Goal: Task Accomplishment & Management: Use online tool/utility

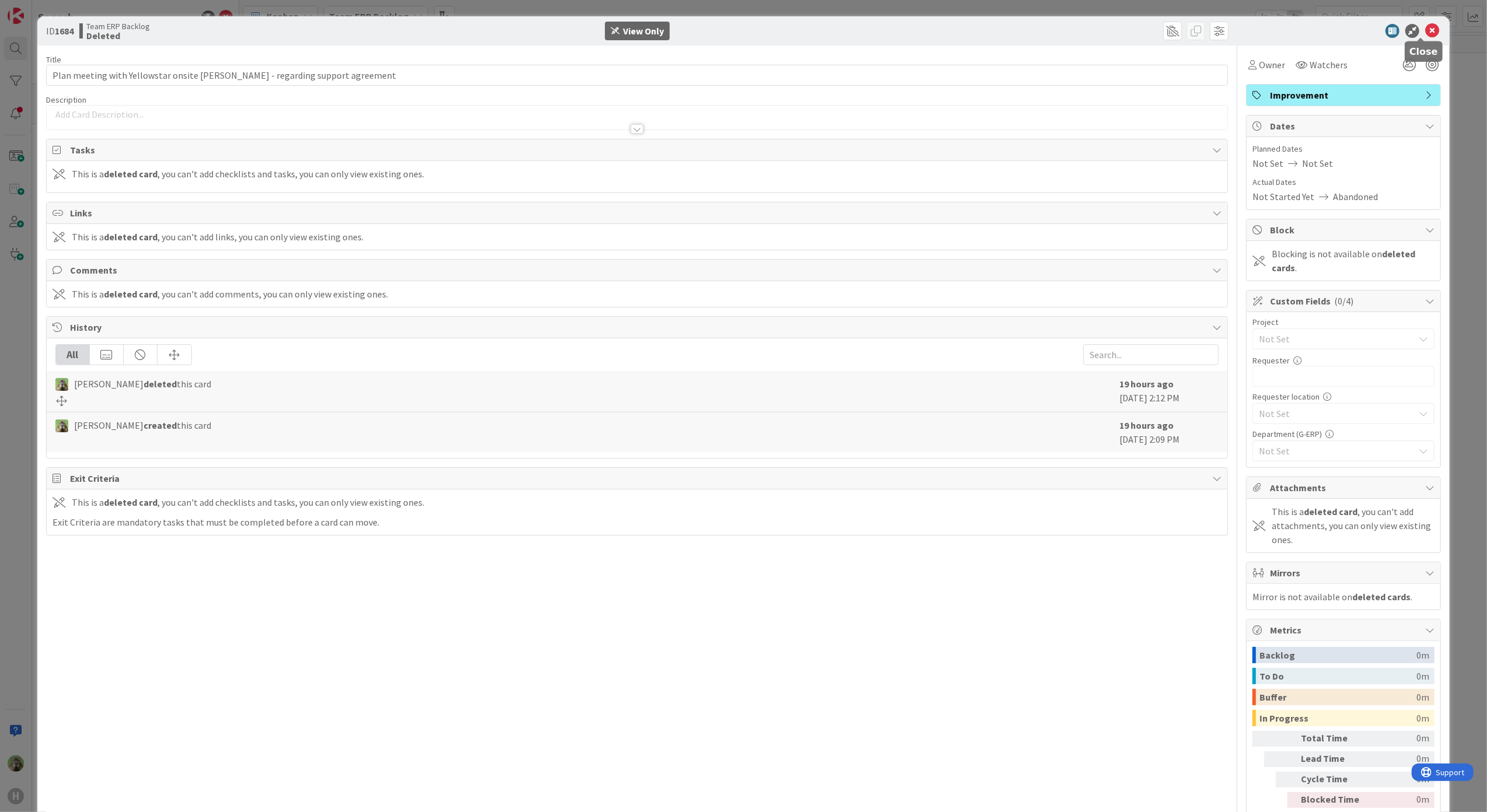
click at [1425, 28] on icon at bounding box center [1433, 31] width 14 height 14
click at [26, 516] on div "ID 1684 Team ERP Backlog Deleted View Only Title 73 / 128 Plan meeting with Yel…" at bounding box center [744, 406] width 1487 height 812
click at [1425, 31] on icon at bounding box center [1433, 31] width 14 height 14
click at [1425, 24] on icon at bounding box center [1433, 31] width 14 height 14
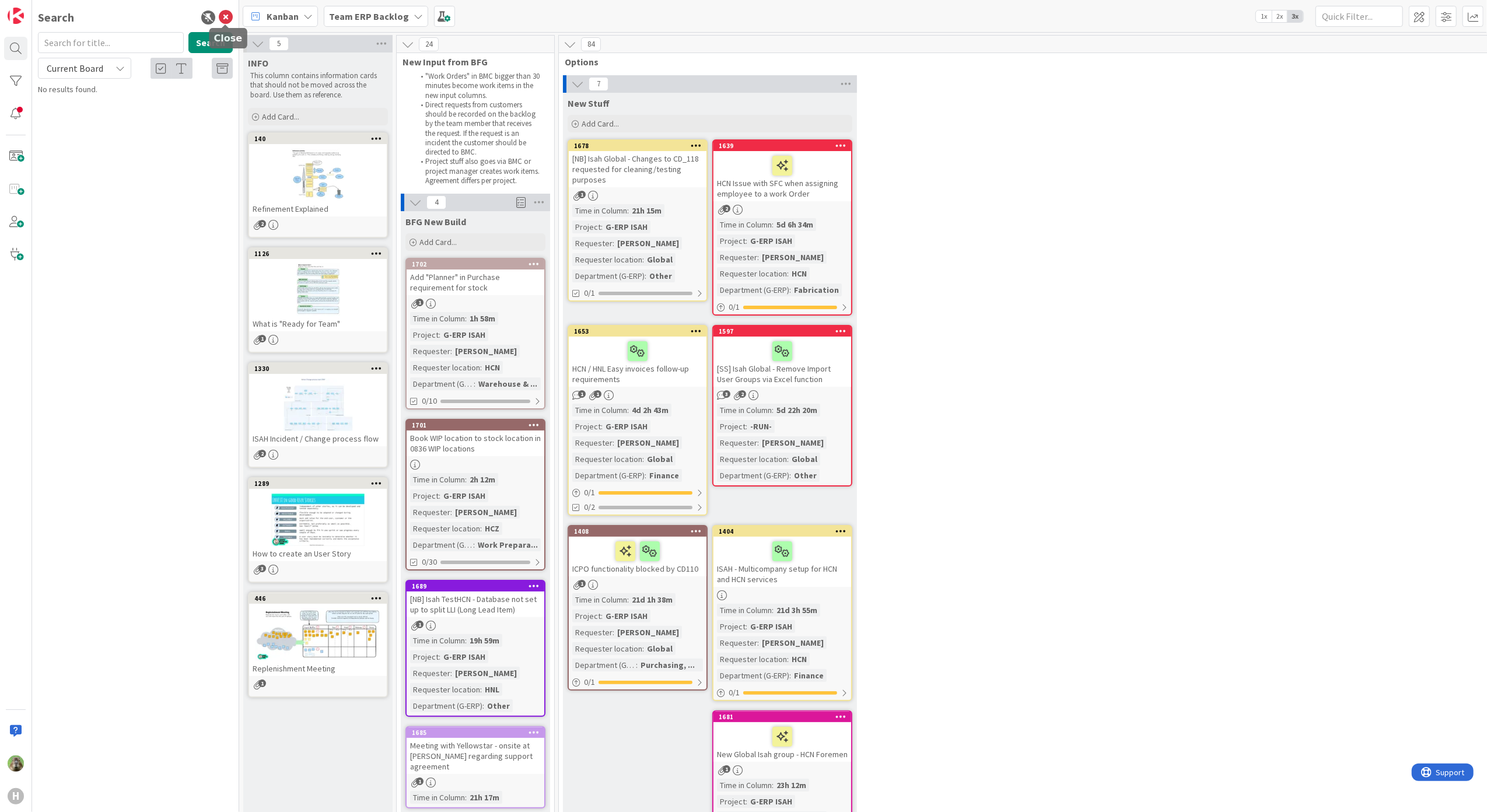
click at [231, 15] on icon at bounding box center [226, 18] width 14 height 14
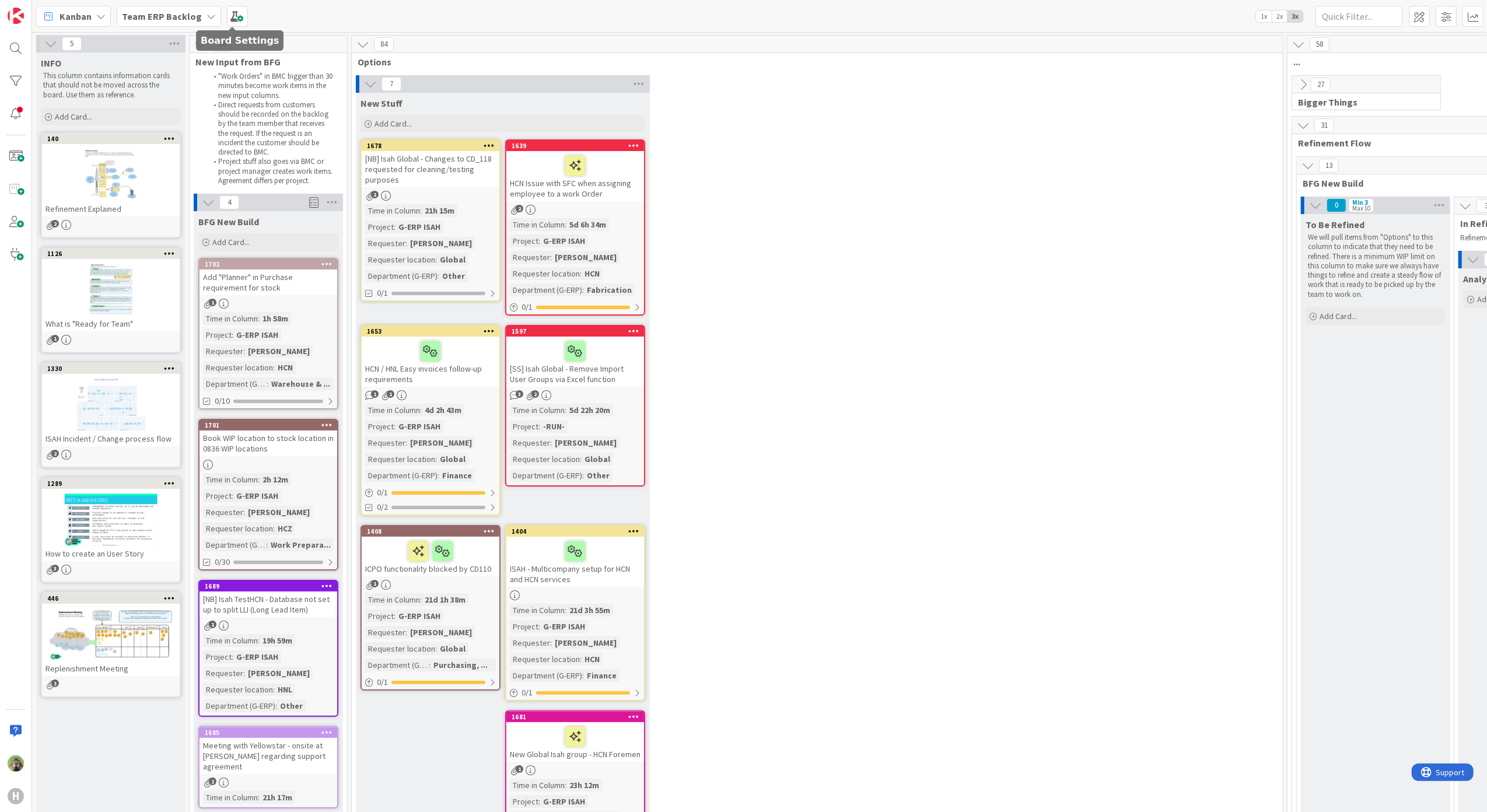
click at [193, 15] on b "Team ERP Backlog" at bounding box center [161, 16] width 80 height 11
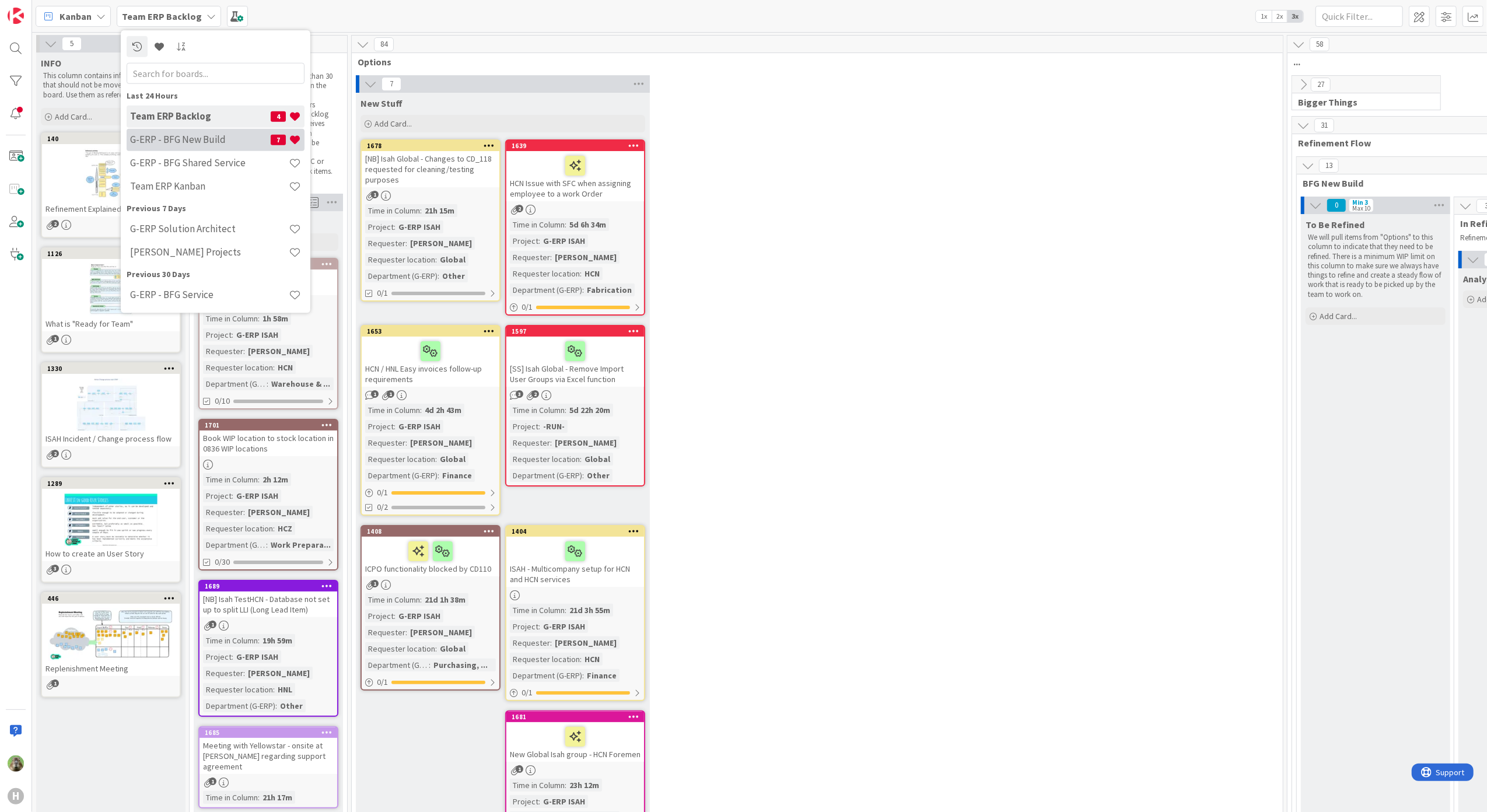
click at [191, 143] on h4 "G-ERP - BFG New Build" at bounding box center [200, 139] width 141 height 11
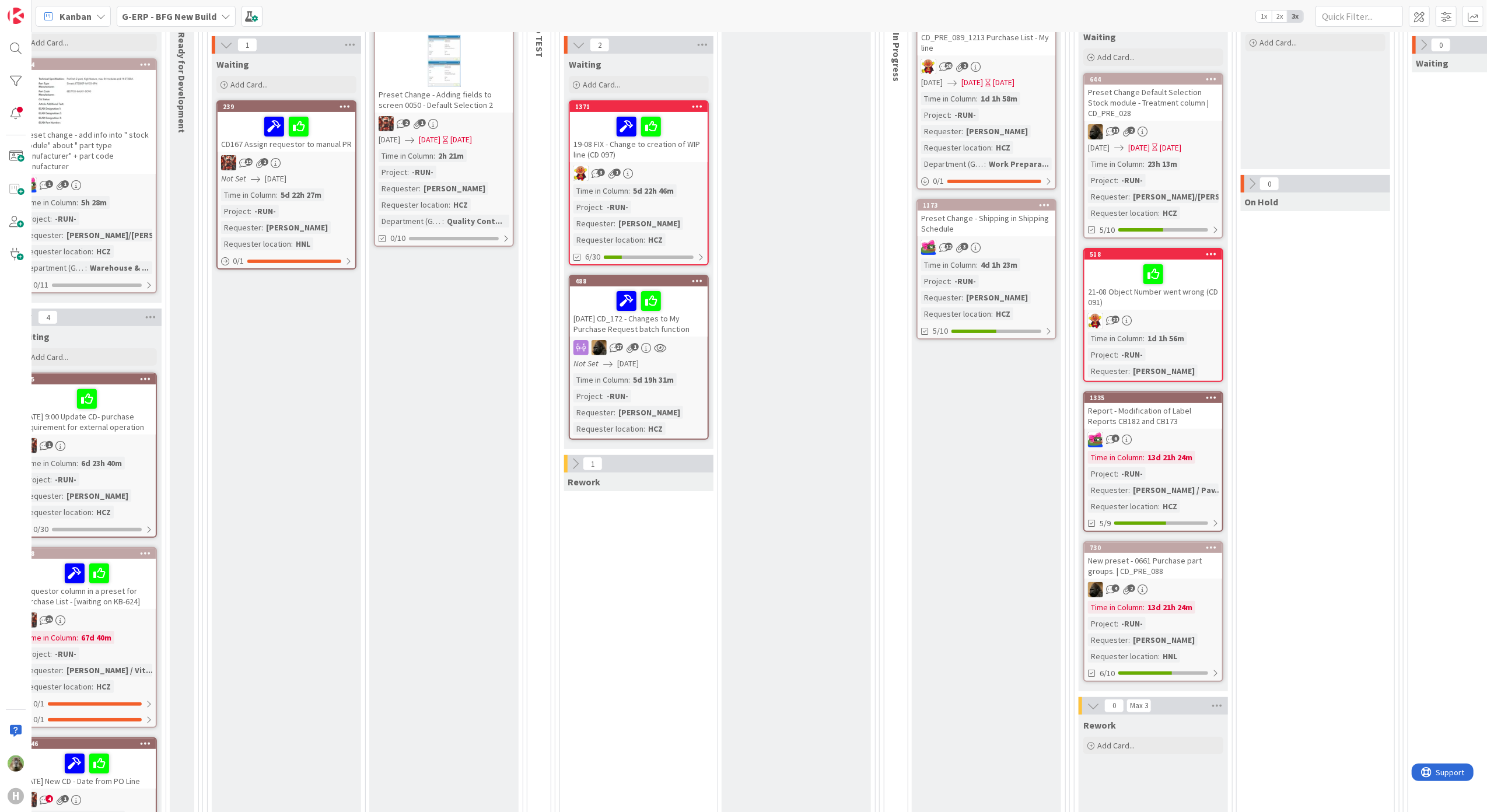
scroll to position [311, 348]
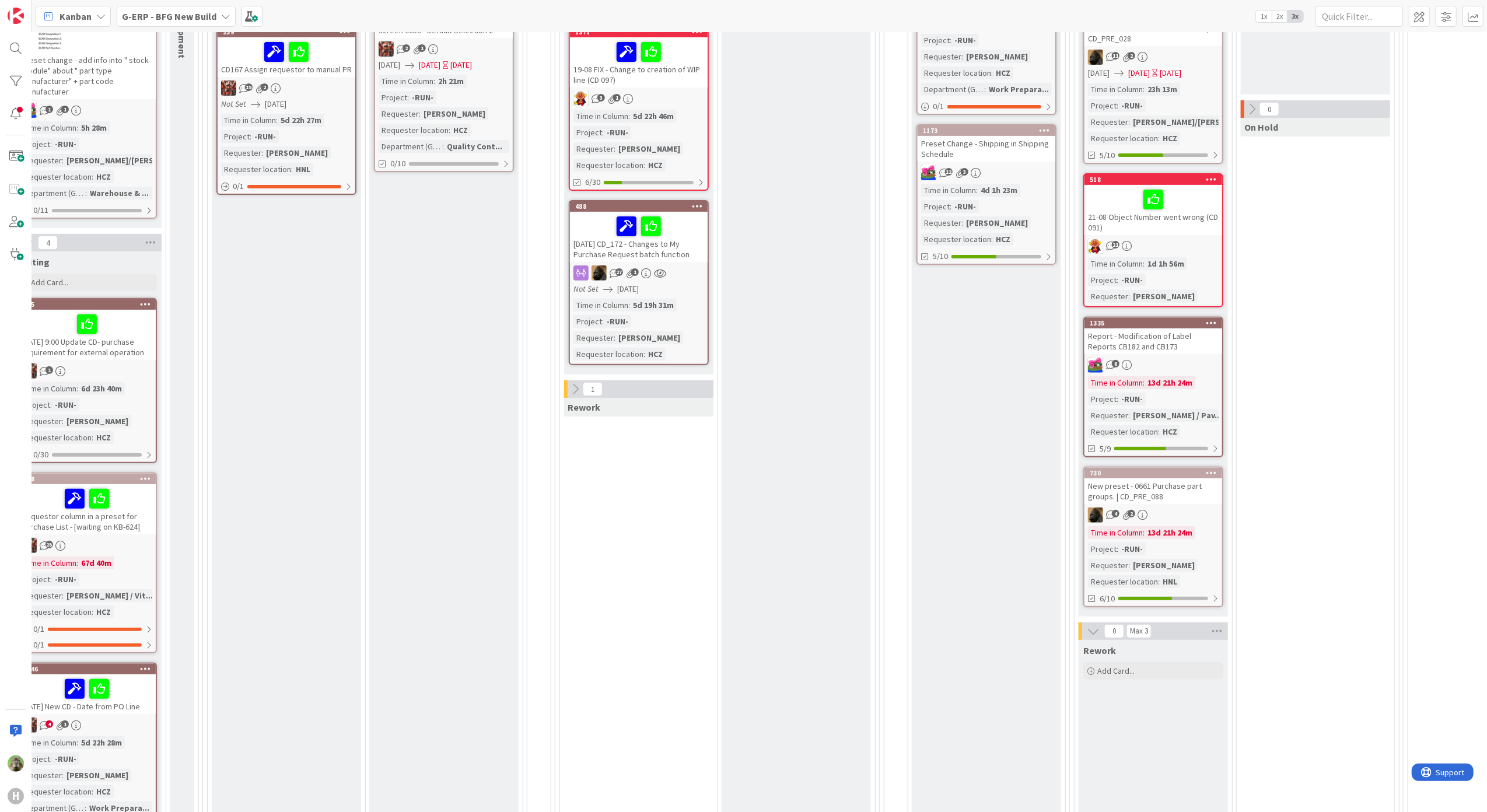
click at [946, 530] on div "Ready for UAT Add Card... 624 CD_PRE_089_1213 Purchase List - My line 28 2 [DAT…" at bounding box center [987, 462] width 149 height 1131
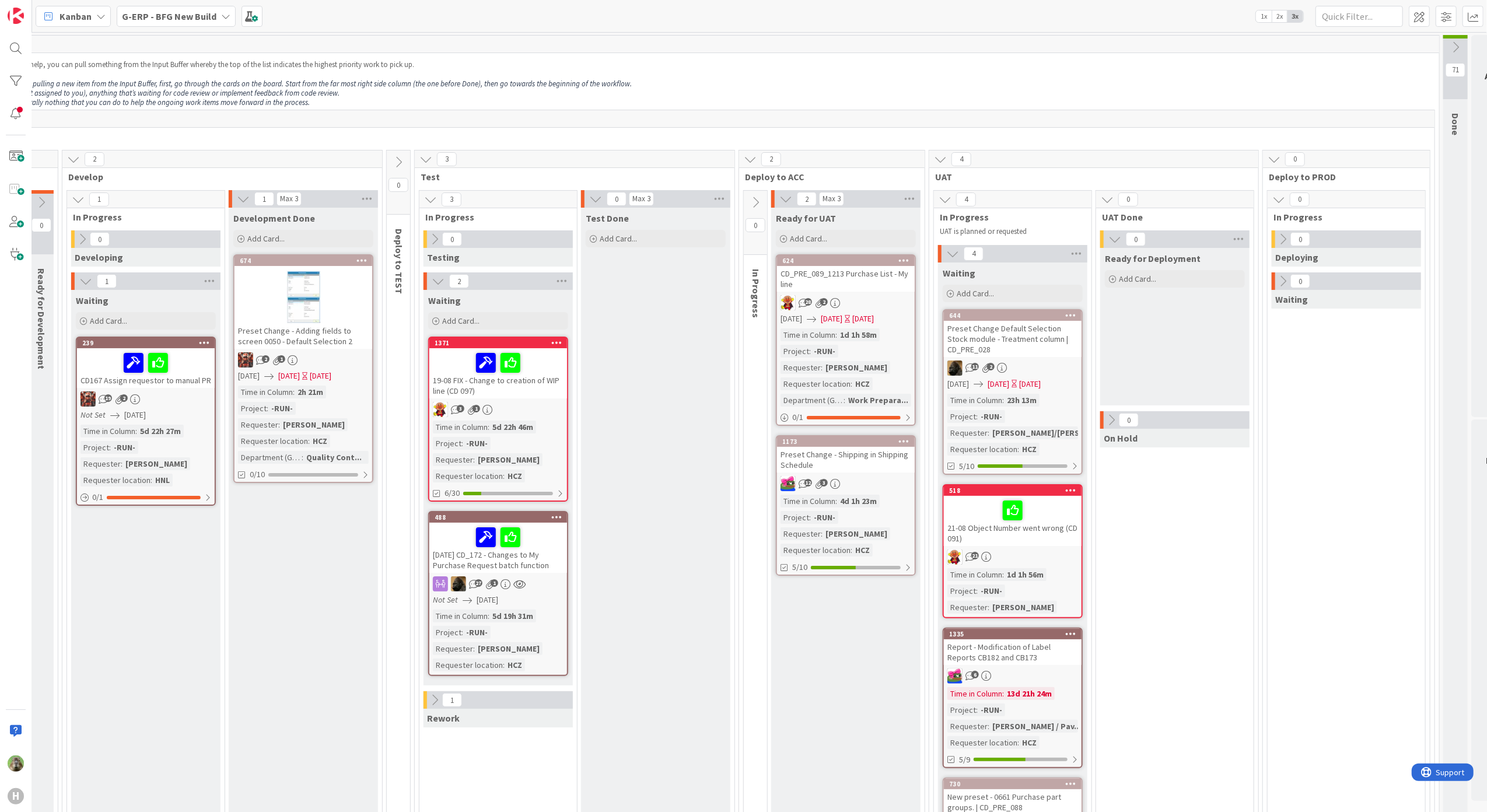
scroll to position [0, 493]
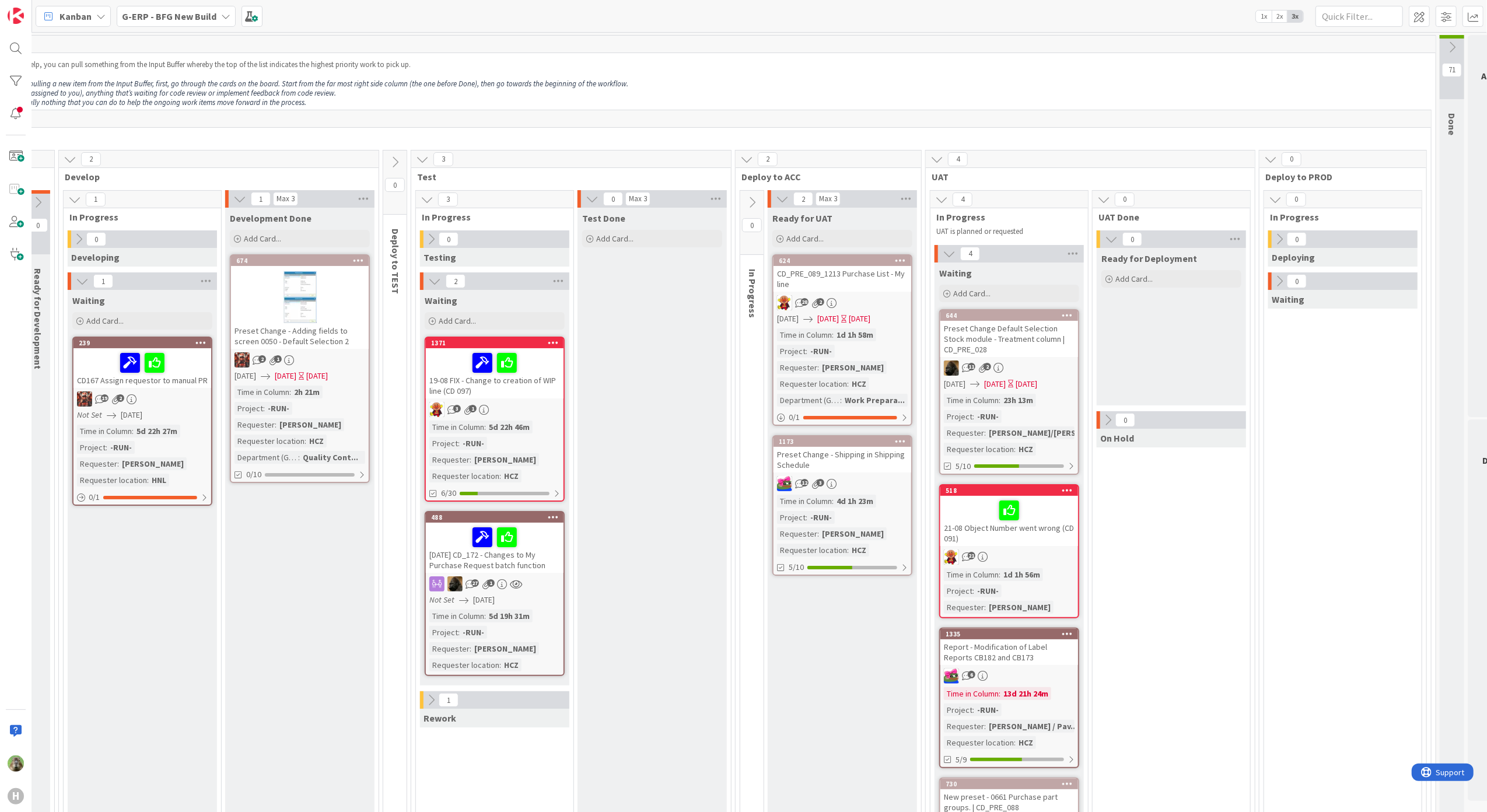
click at [1069, 649] on div "Report - Modification of Label Reports CB182 and CB173" at bounding box center [1009, 652] width 138 height 26
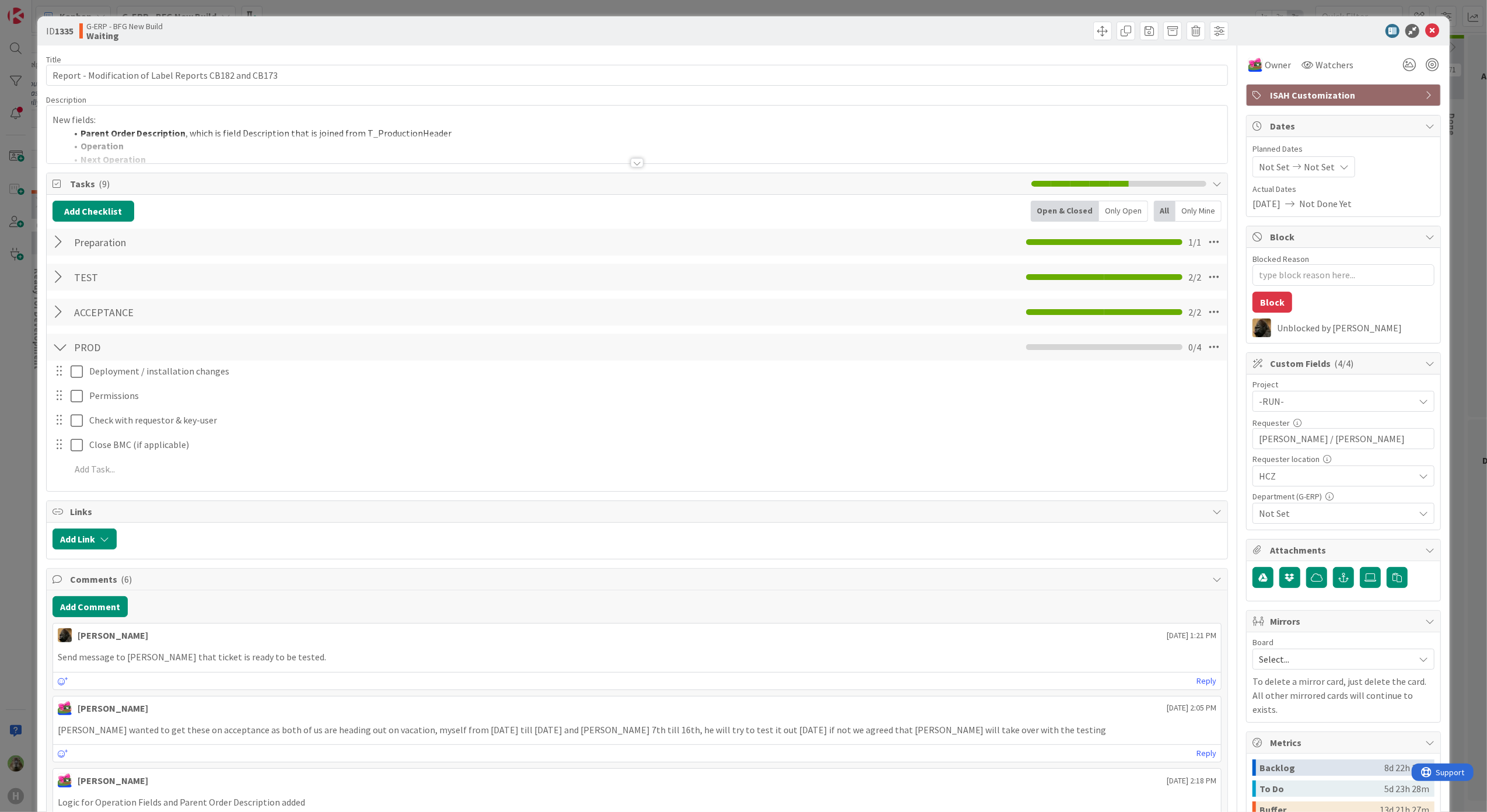
type textarea "x"
click at [11, 409] on div "ID 1335 G-ERP - BFG New Build Waiting Title 54 / 128 Report - Modification of L…" at bounding box center [744, 406] width 1487 height 812
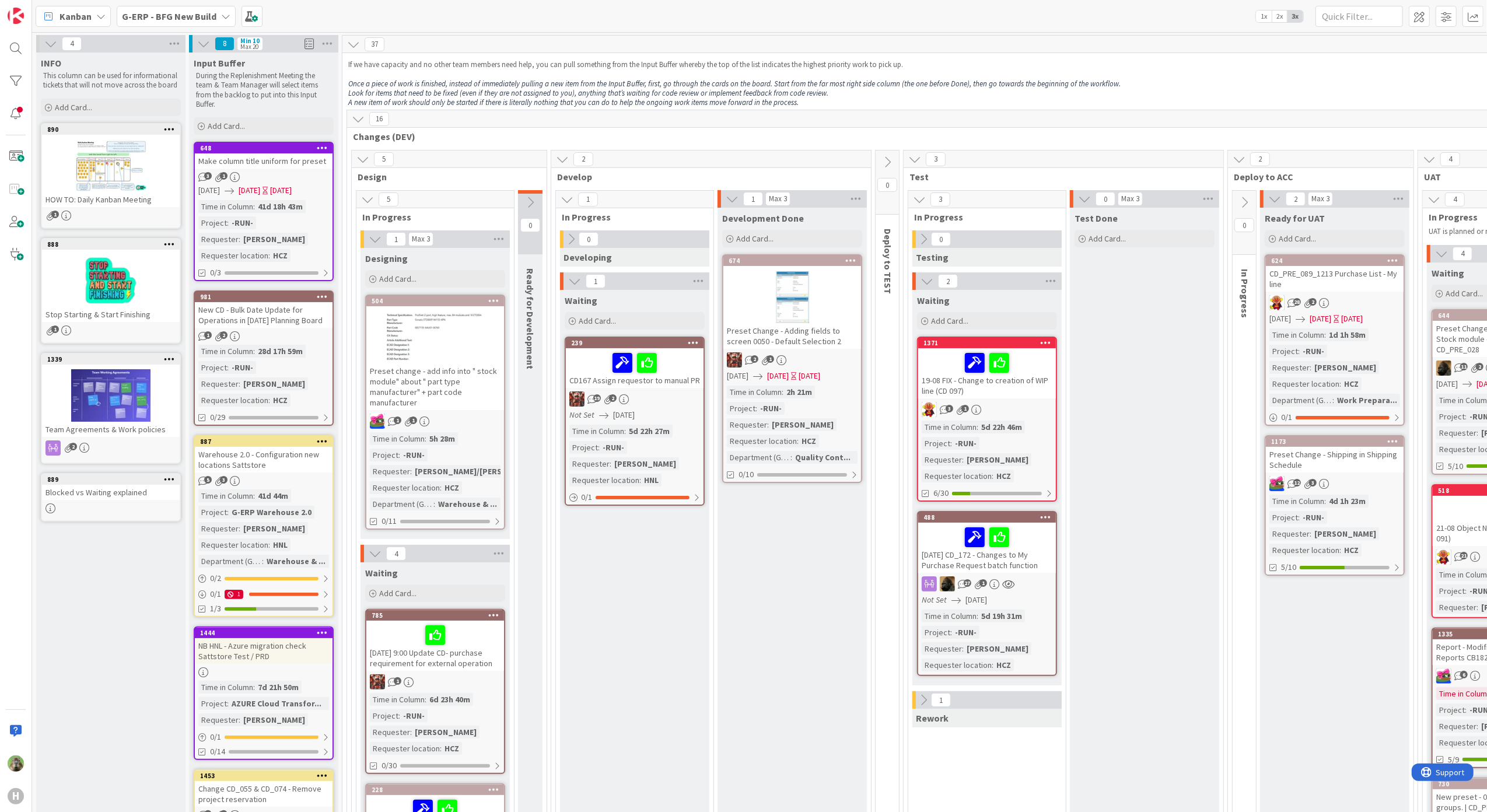
click at [761, 629] on div "Development Done Add Card... 674 Preset Change - Adding fields to screen 0050 -…" at bounding box center [792, 773] width 149 height 1131
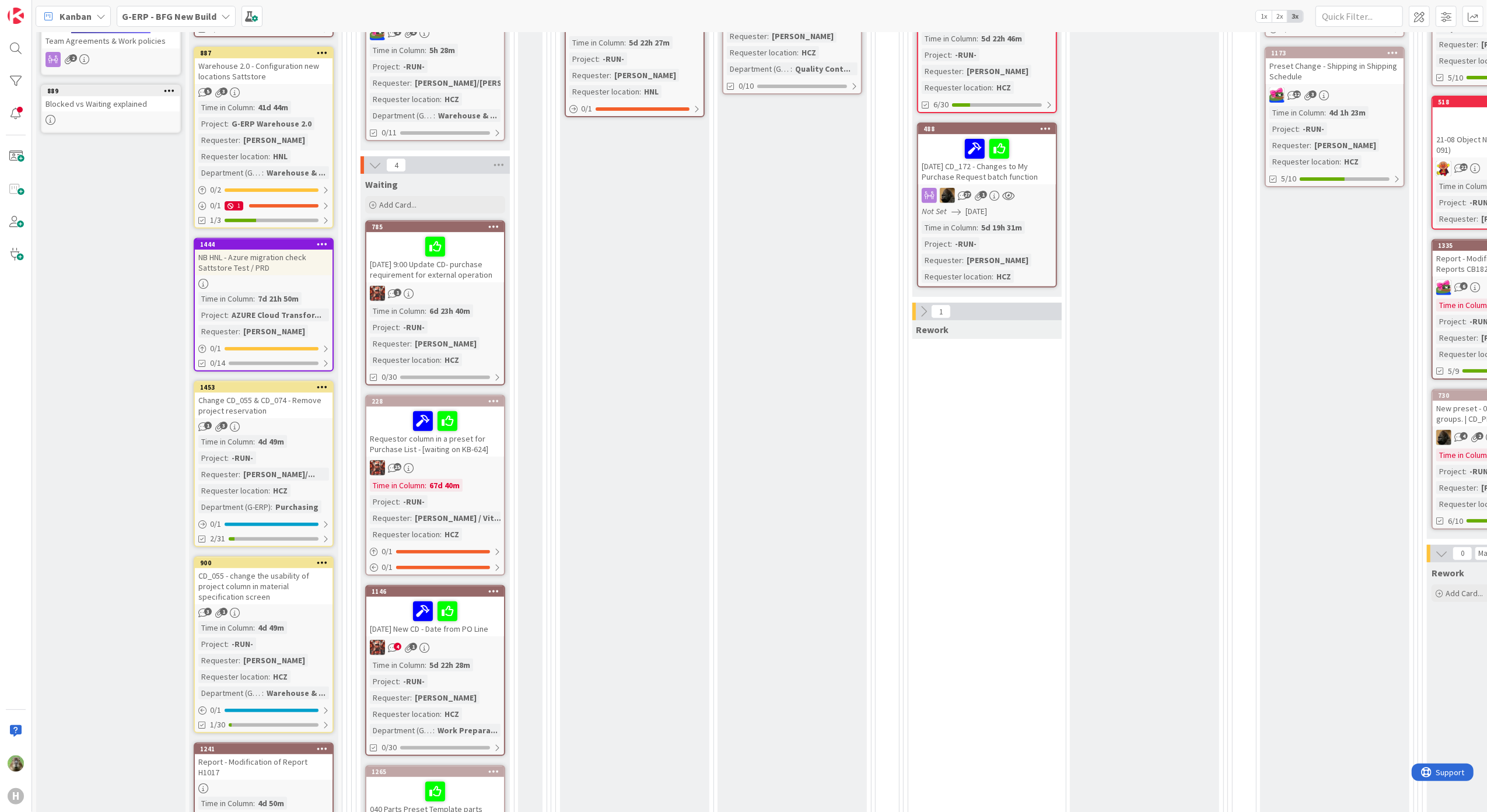
scroll to position [388, 0]
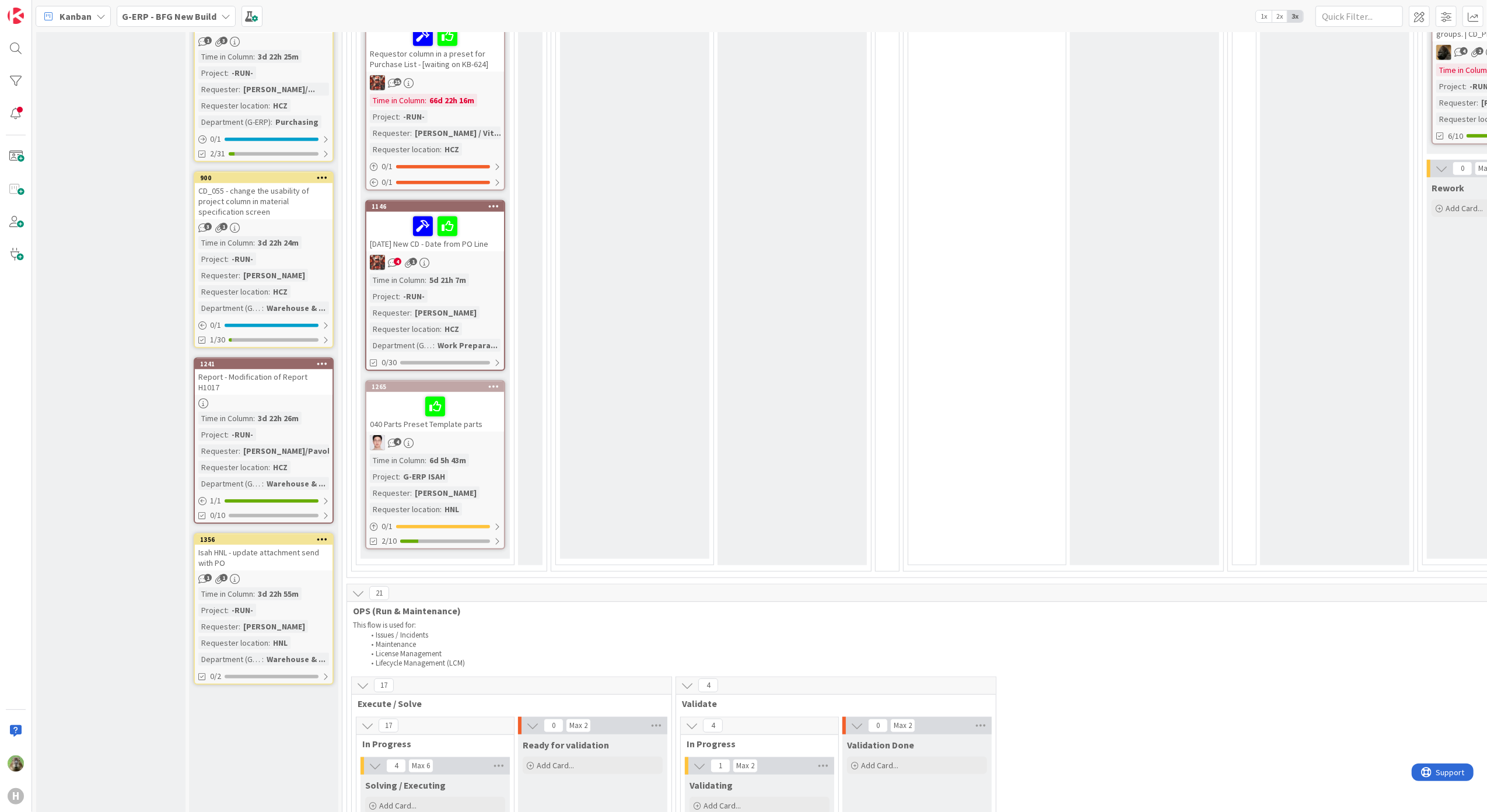
scroll to position [544, 0]
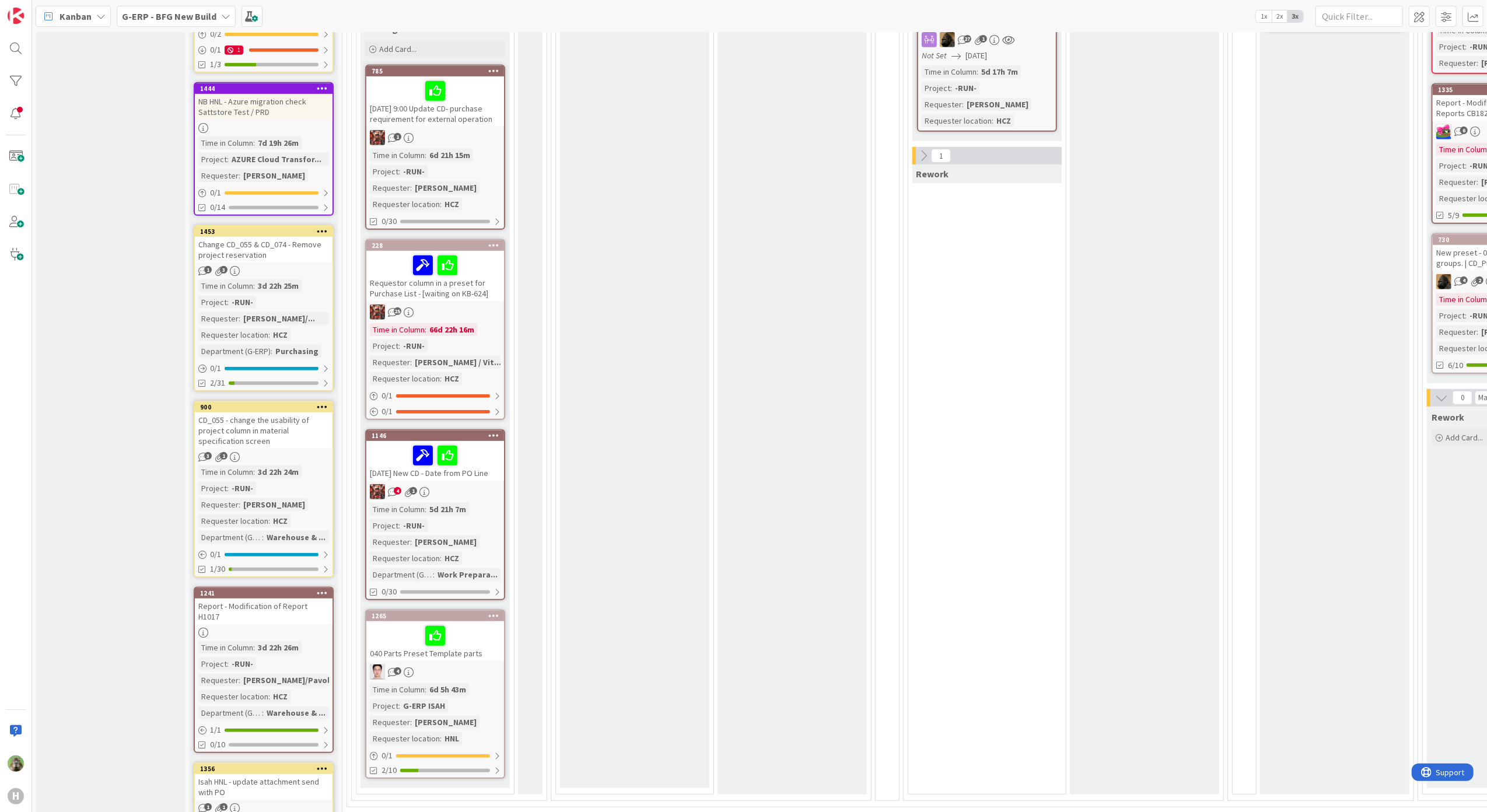
click at [484, 469] on div "[DATE] New CD - Date from PO Line" at bounding box center [435, 460] width 138 height 39
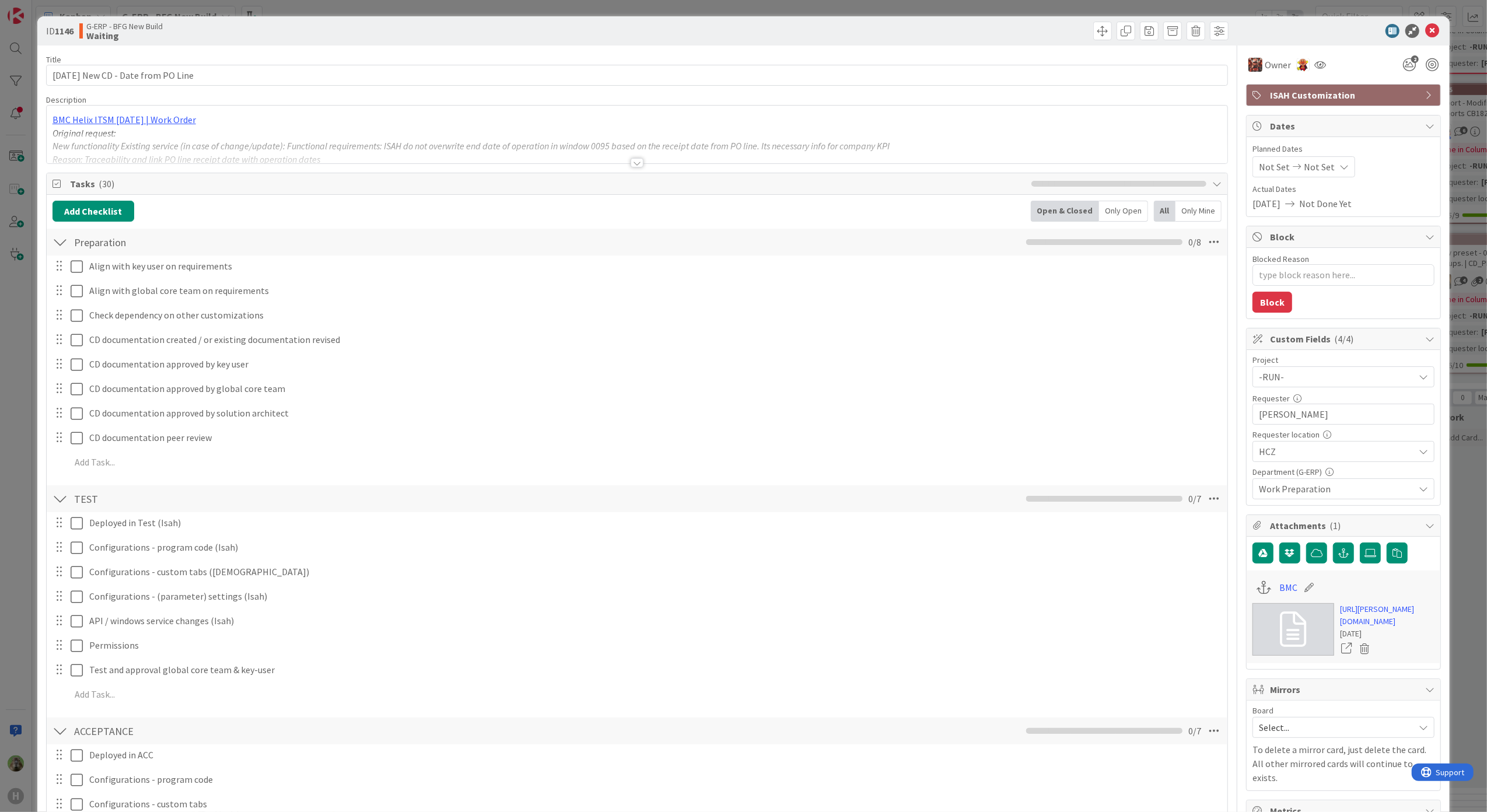
type textarea "x"
click at [381, 135] on div at bounding box center [637, 148] width 1182 height 29
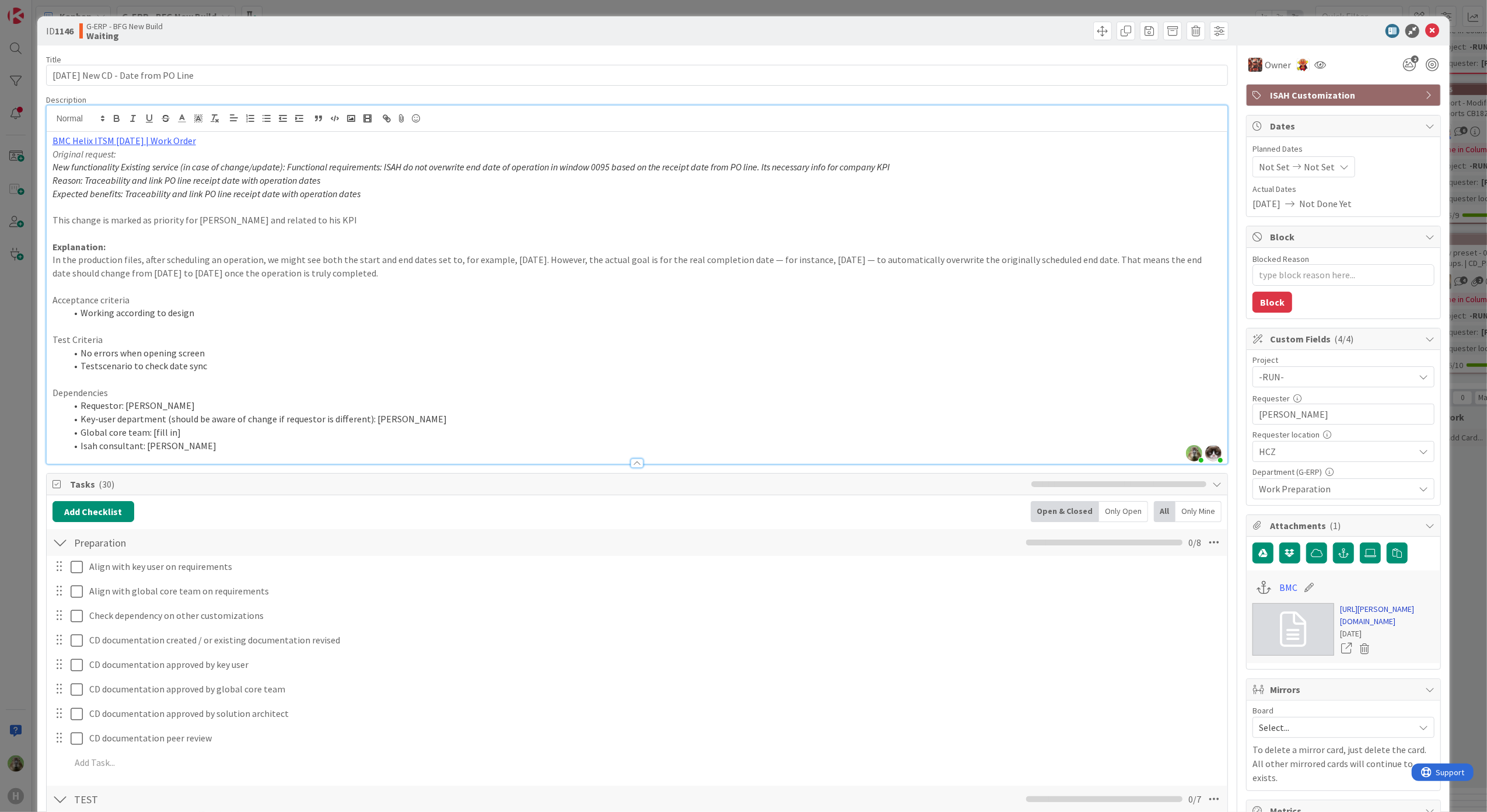
click at [1352, 628] on link "https://huisman-smartit.onbmc.com/smartit/app/#/workorder/AGGEFRDUJONBTASY2MRLS…" at bounding box center [1387, 615] width 95 height 24
click at [612, 340] on p "Test Criteria" at bounding box center [637, 340] width 1169 height 14
click at [412, 323] on p at bounding box center [637, 326] width 1169 height 14
click at [425, 269] on p "In the production files, after scheduling an operation, we might see both the s…" at bounding box center [637, 266] width 1169 height 27
